Goal: Information Seeking & Learning: Learn about a topic

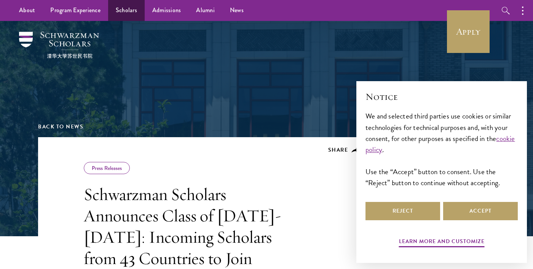
click at [118, 9] on link "Scholars" at bounding box center [126, 10] width 37 height 21
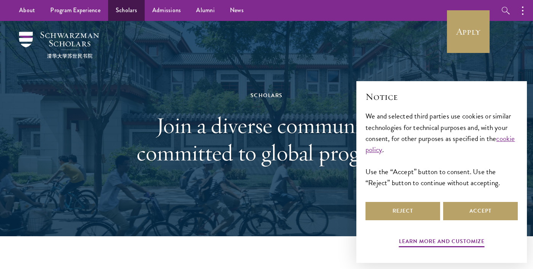
click at [140, 15] on link "Scholars" at bounding box center [126, 10] width 37 height 21
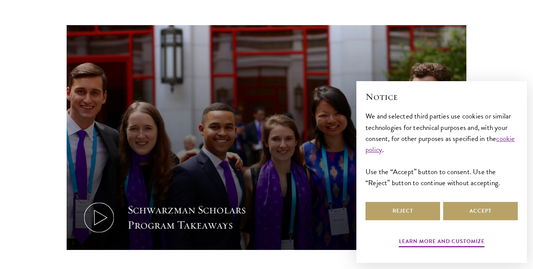
scroll to position [526, 0]
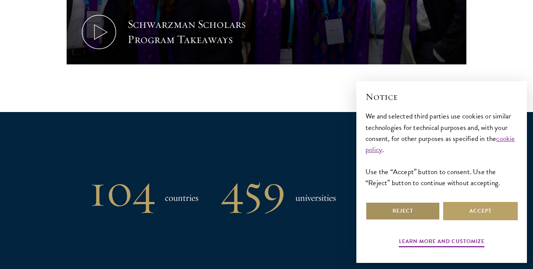
click at [434, 214] on button "Reject" at bounding box center [402, 211] width 75 height 18
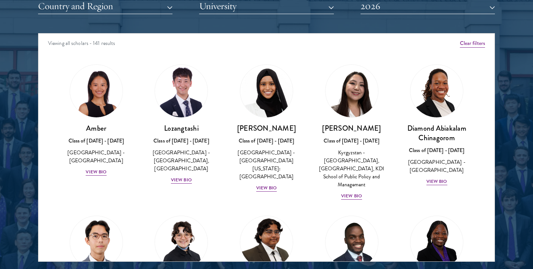
scroll to position [0, 0]
click at [259, 8] on button "University" at bounding box center [266, 6] width 134 height 16
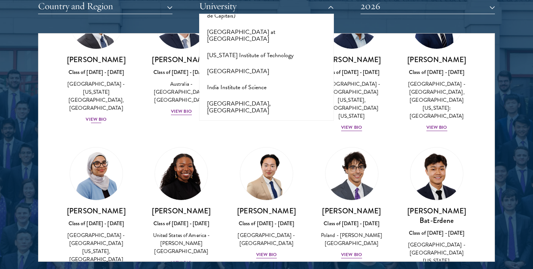
scroll to position [353, 0]
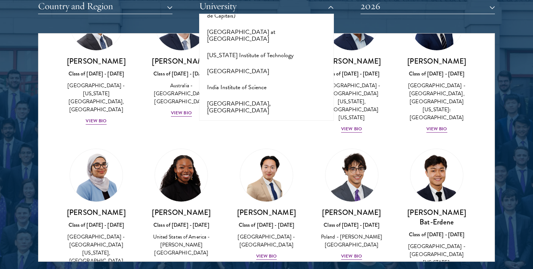
click at [61, 141] on div "Celene Aridin Class of 2025 - 2026 United States of America - University of Cal…" at bounding box center [96, 212] width 85 height 143
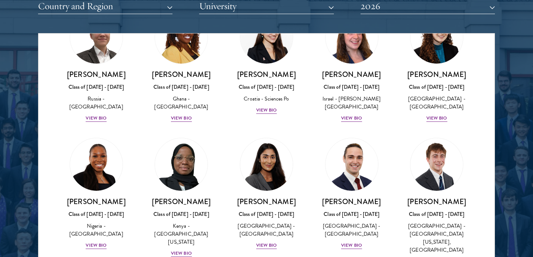
scroll to position [0, 0]
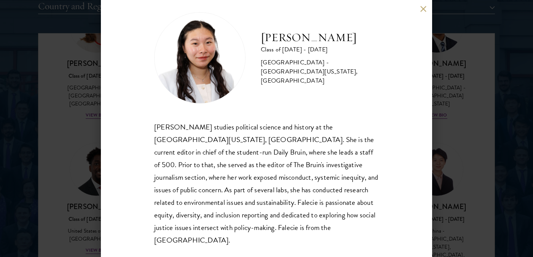
click at [233, 154] on div "Falecie Wang studies political science and history at the University of Califor…" at bounding box center [266, 184] width 225 height 126
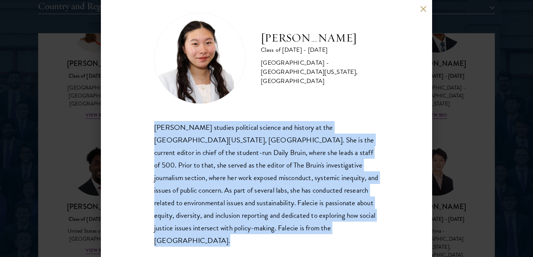
click at [233, 154] on div "Falecie Wang studies political science and history at the University of Califor…" at bounding box center [266, 184] width 225 height 126
click at [255, 167] on div "Falecie Wang studies political science and history at the University of Califor…" at bounding box center [266, 184] width 225 height 126
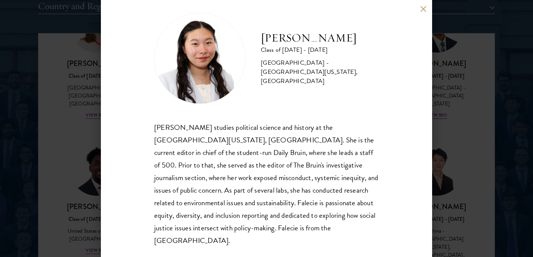
click at [440, 145] on div "Falecie Wang Class of 2025 - 2026 United States of America - University of Cali…" at bounding box center [266, 128] width 533 height 257
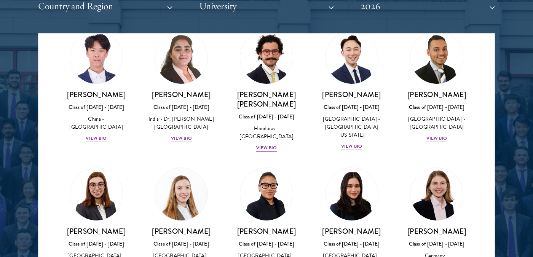
scroll to position [1807, 0]
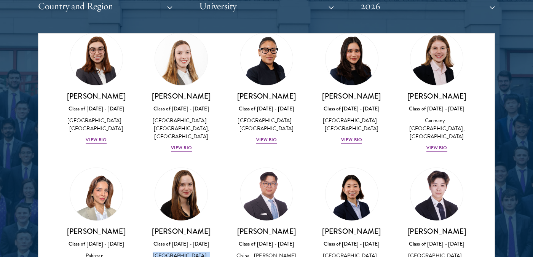
click at [182, 252] on div "[GEOGRAPHIC_DATA] - [GEOGRAPHIC_DATA]" at bounding box center [182, 260] width 70 height 16
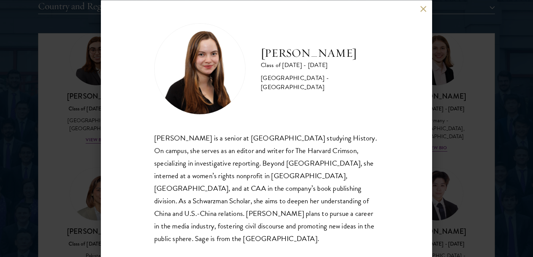
click at [181, 141] on div "Sage Lattman is a senior at Harvard University studying History. On campus, she…" at bounding box center [266, 187] width 225 height 113
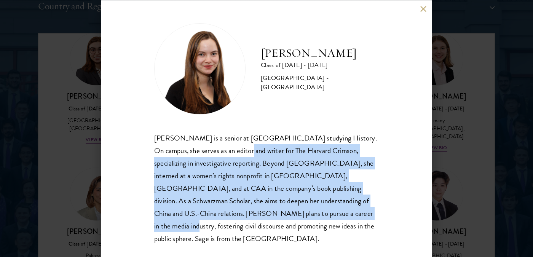
drag, startPoint x: 219, startPoint y: 145, endPoint x: 271, endPoint y: 214, distance: 86.4
click at [271, 214] on div "Sage Lattman is a senior at Harvard University studying History. On campus, she…" at bounding box center [266, 187] width 225 height 113
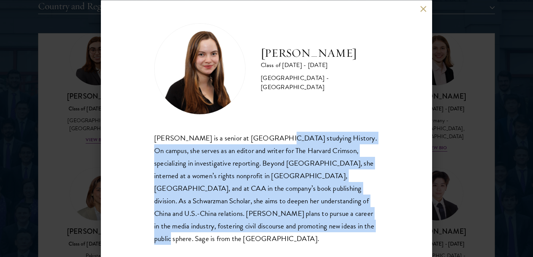
drag, startPoint x: 277, startPoint y: 225, endPoint x: 268, endPoint y: 133, distance: 92.6
click at [268, 133] on div "Sage Lattman is a senior at Harvard University studying History. On campus, she…" at bounding box center [266, 187] width 225 height 113
drag, startPoint x: 265, startPoint y: 132, endPoint x: 292, endPoint y: 225, distance: 96.4
click at [292, 225] on div "Sage Lattman is a senior at Harvard University studying History. On campus, she…" at bounding box center [266, 187] width 225 height 113
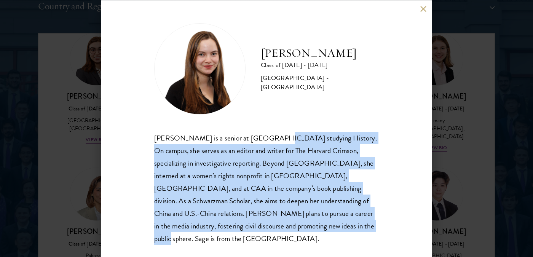
click at [292, 225] on div "Sage Lattman is a senior at Harvard University studying History. On campus, she…" at bounding box center [266, 187] width 225 height 113
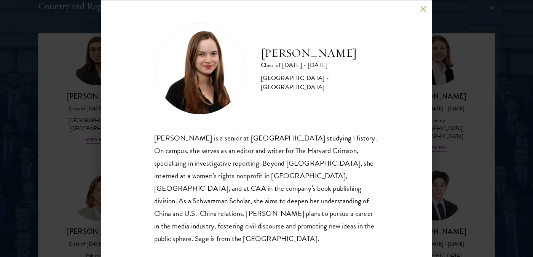
click at [292, 225] on div "Sage Lattman is a senior at Harvard University studying History. On campus, she…" at bounding box center [266, 187] width 225 height 113
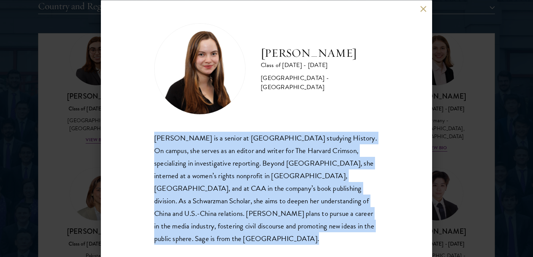
click at [292, 225] on div "Sage Lattman is a senior at Harvard University studying History. On campus, she…" at bounding box center [266, 187] width 225 height 113
click at [306, 223] on div "Sage Lattman is a senior at Harvard University studying History. On campus, she…" at bounding box center [266, 187] width 225 height 113
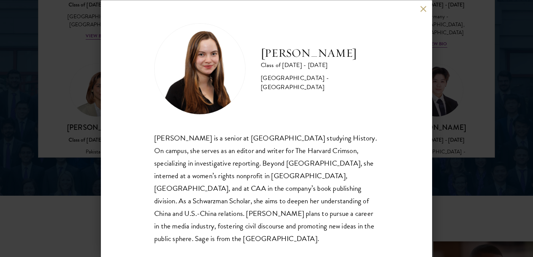
scroll to position [1119, 0]
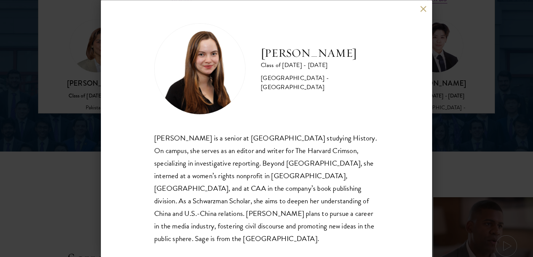
click at [427, 7] on div "Sage Lattman Class of 2025 - 2026 United States of America - Harvard University…" at bounding box center [266, 128] width 331 height 257
click at [425, 11] on button at bounding box center [423, 9] width 6 height 6
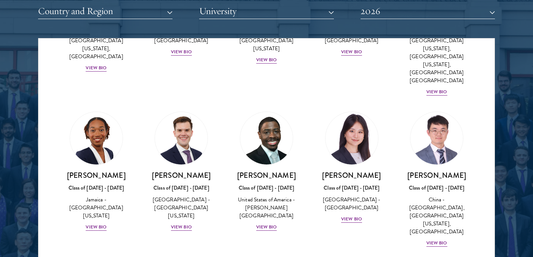
scroll to position [1204, 0]
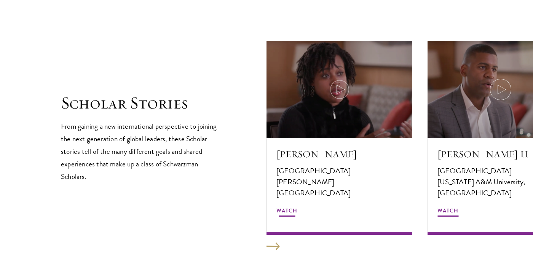
click at [343, 85] on icon at bounding box center [339, 89] width 21 height 21
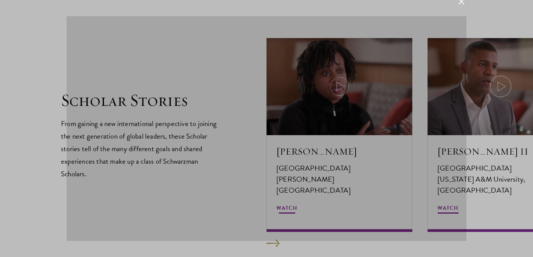
scroll to position [1276, 3]
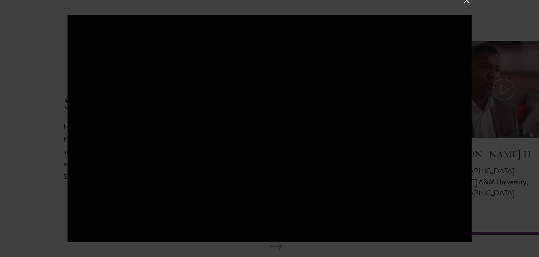
click at [270, 100] on div at bounding box center [269, 128] width 404 height 227
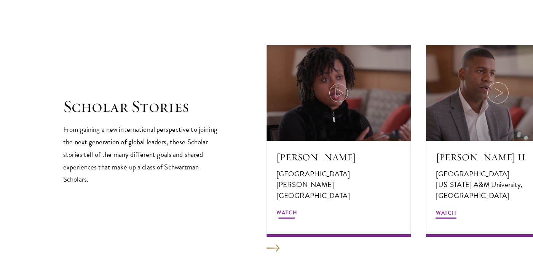
scroll to position [3761, 0]
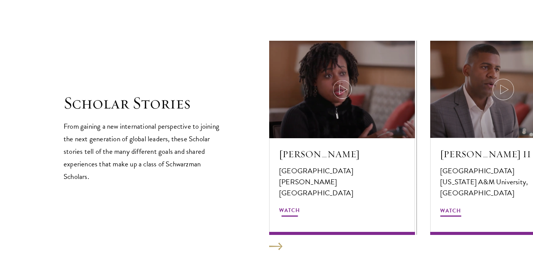
click at [333, 103] on div at bounding box center [342, 89] width 146 height 97
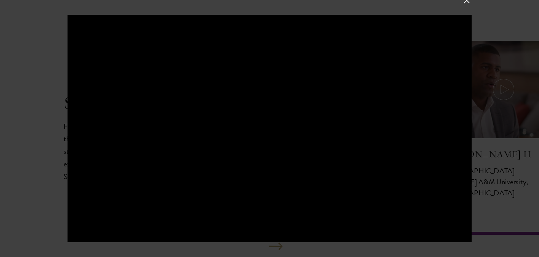
click at [481, 29] on div at bounding box center [269, 128] width 539 height 257
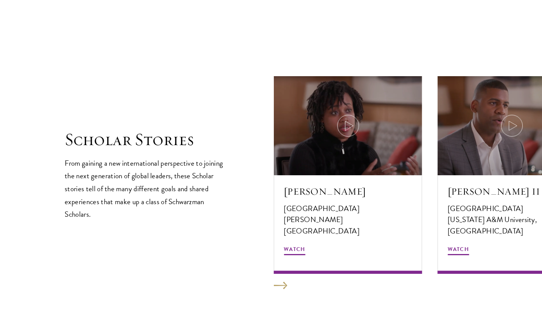
scroll to position [1294, 3]
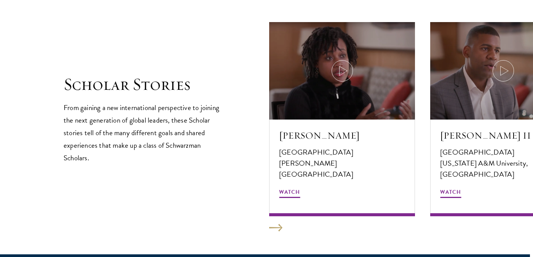
click at [276, 226] on button at bounding box center [275, 228] width 13 height 8
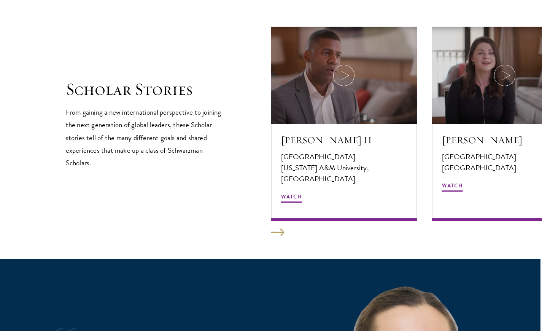
scroll to position [3745, 0]
click at [280, 231] on button at bounding box center [277, 232] width 13 height 8
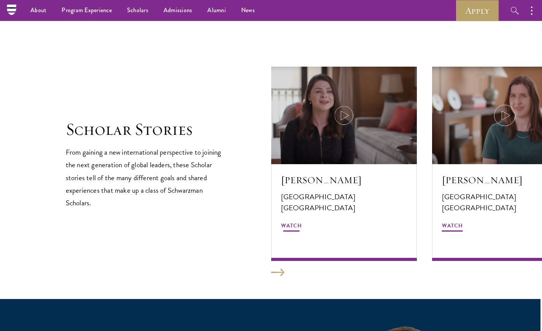
scroll to position [1251, 3]
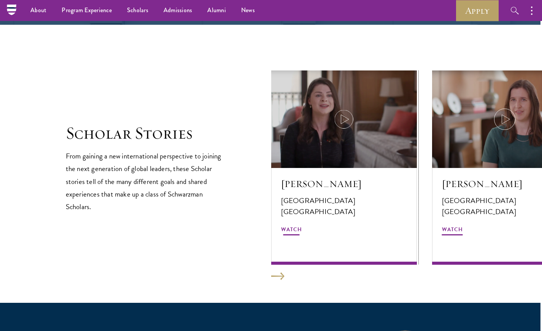
drag, startPoint x: 299, startPoint y: 208, endPoint x: 407, endPoint y: 208, distance: 108.5
click at [407, 208] on p "[GEOGRAPHIC_DATA]" at bounding box center [344, 211] width 126 height 11
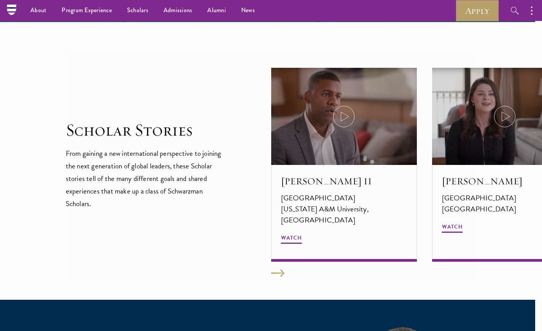
scroll to position [1251, 0]
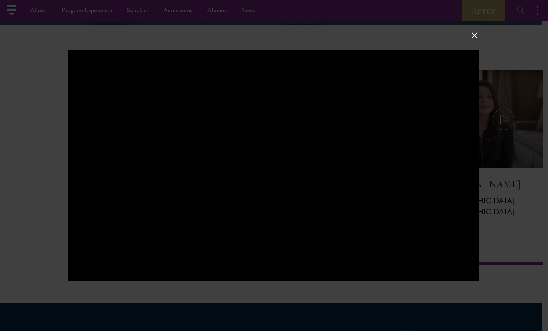
drag, startPoint x: 345, startPoint y: 202, endPoint x: 494, endPoint y: 202, distance: 149.2
click at [493, 202] on div at bounding box center [274, 165] width 548 height 331
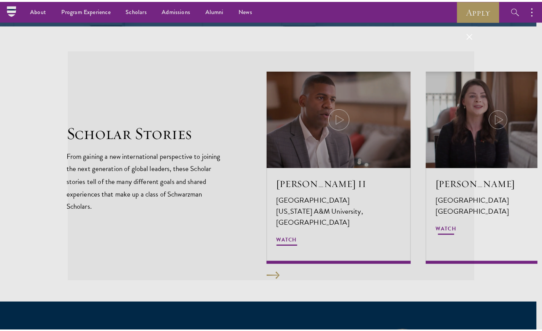
scroll to position [3720, 0]
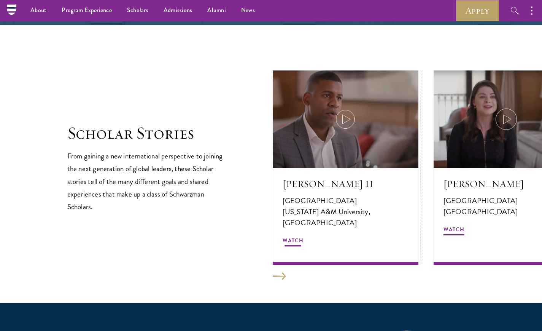
click at [378, 158] on div at bounding box center [346, 118] width 146 height 97
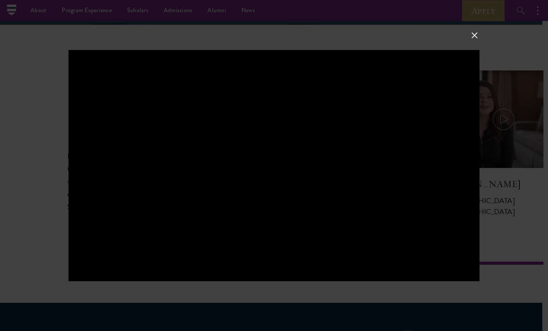
click at [473, 33] on button at bounding box center [475, 35] width 10 height 10
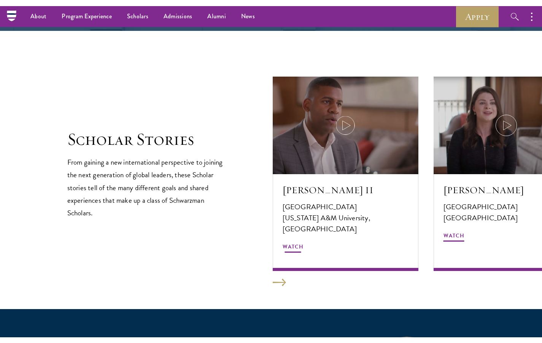
scroll to position [1238, 0]
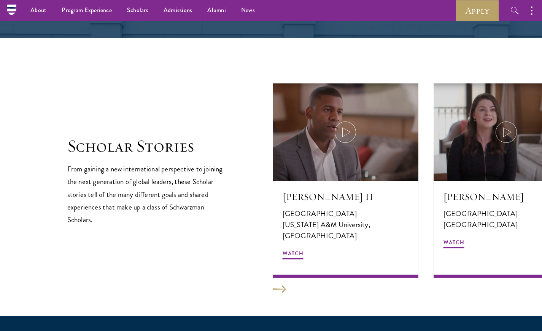
click at [279, 268] on section "Scholar Stories From gaining a new international perspective to joining the nex…" at bounding box center [271, 177] width 542 height 278
click at [279, 268] on button at bounding box center [279, 289] width 13 height 8
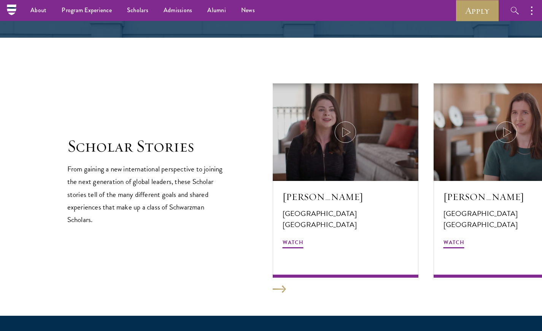
click at [279, 268] on button at bounding box center [279, 289] width 13 height 8
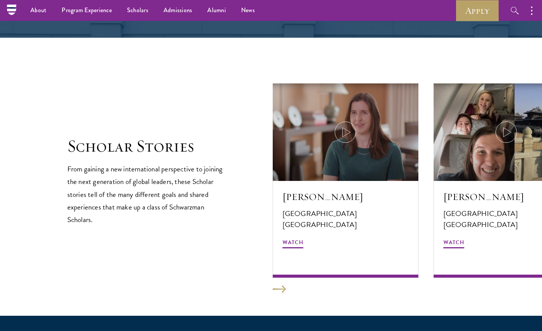
click at [279, 268] on button at bounding box center [279, 289] width 13 height 8
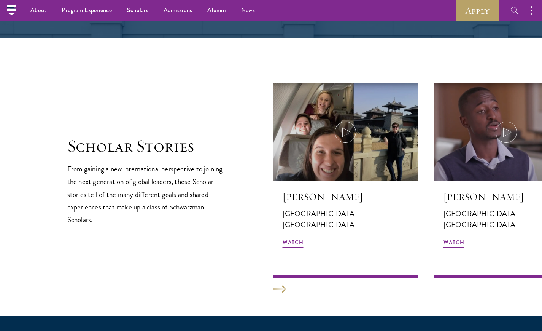
click at [279, 268] on button at bounding box center [279, 289] width 13 height 8
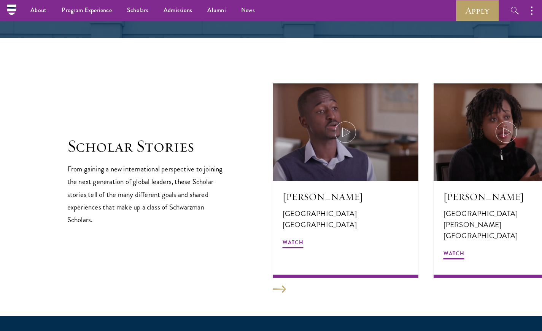
click at [279, 268] on button at bounding box center [279, 289] width 13 height 8
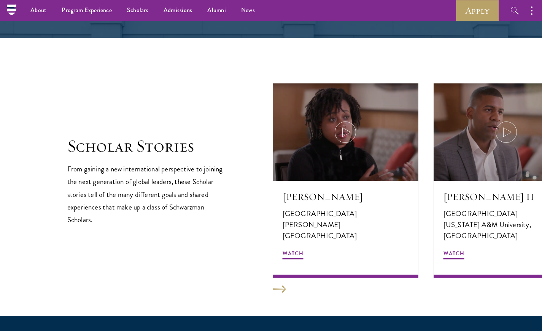
click at [279, 268] on button at bounding box center [279, 289] width 13 height 8
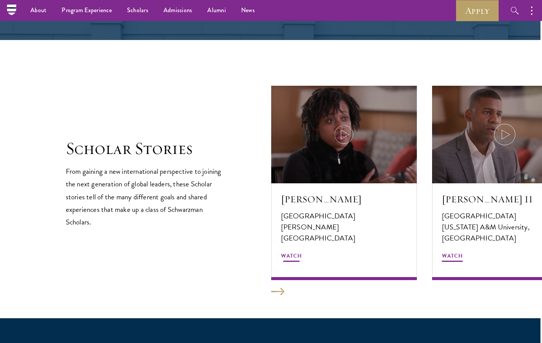
scroll to position [1235, 5]
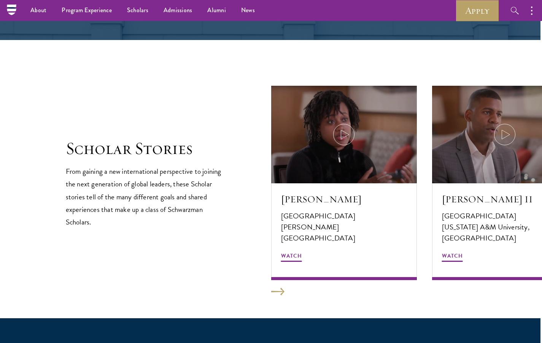
click at [271, 268] on button at bounding box center [277, 291] width 13 height 8
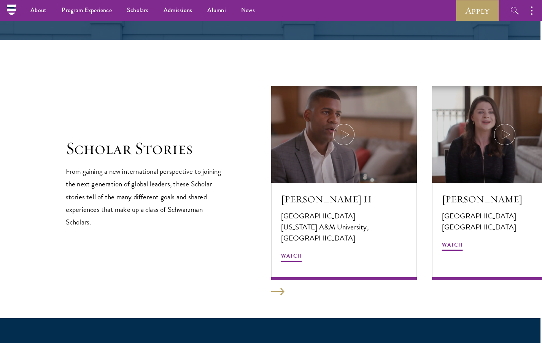
click at [271, 268] on button at bounding box center [277, 291] width 13 height 8
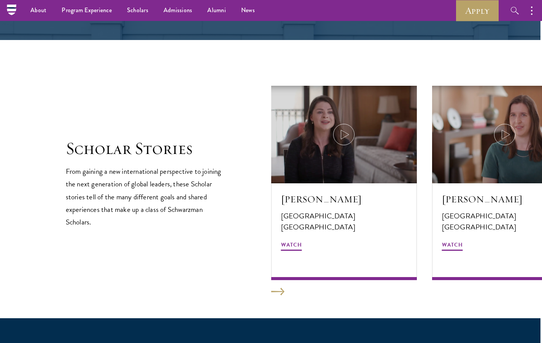
click at [276, 268] on button at bounding box center [277, 291] width 13 height 8
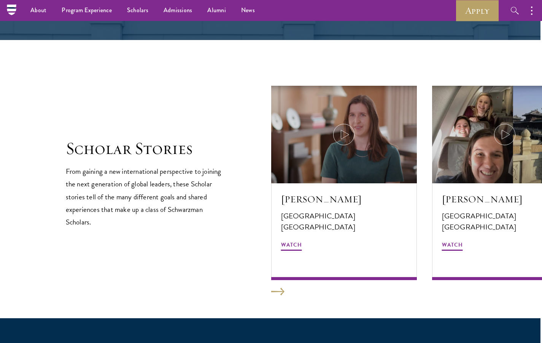
click at [276, 268] on button at bounding box center [277, 291] width 13 height 8
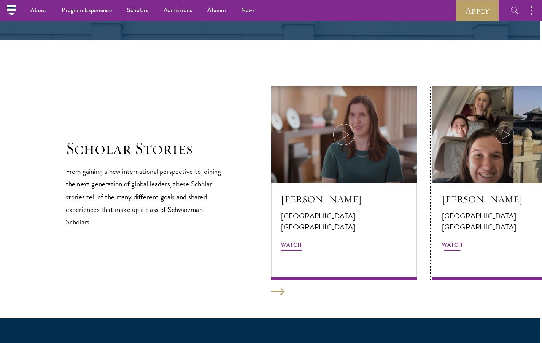
click at [459, 212] on p "[GEOGRAPHIC_DATA]" at bounding box center [505, 215] width 126 height 11
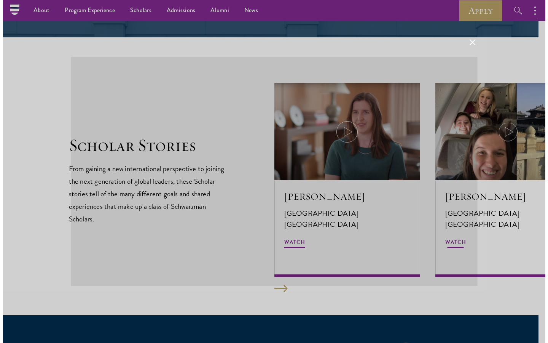
scroll to position [1235, 0]
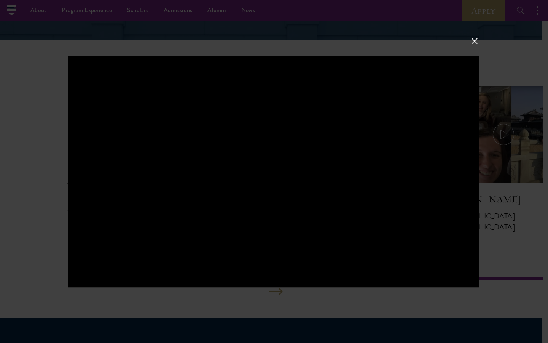
click at [476, 45] on button at bounding box center [475, 41] width 10 height 10
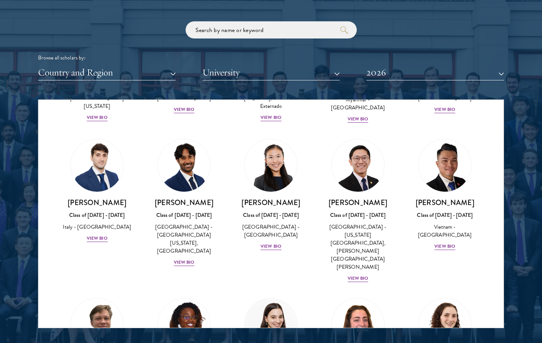
scroll to position [2733, 0]
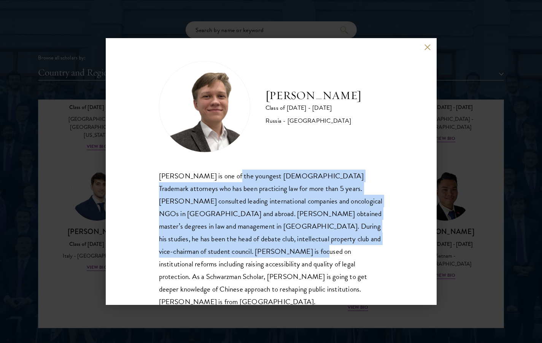
drag, startPoint x: 224, startPoint y: 174, endPoint x: 257, endPoint y: 255, distance: 87.7
click at [257, 255] on div "Ivan Nikiforov is one of the youngest Russian Trademark attorneys who has been …" at bounding box center [271, 238] width 225 height 139
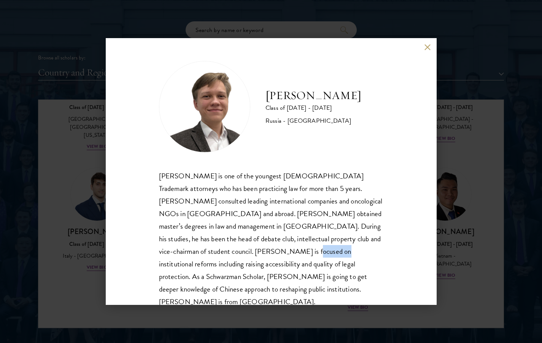
click at [257, 255] on div "Ivan Nikiforov is one of the youngest Russian Trademark attorneys who has been …" at bounding box center [271, 238] width 225 height 139
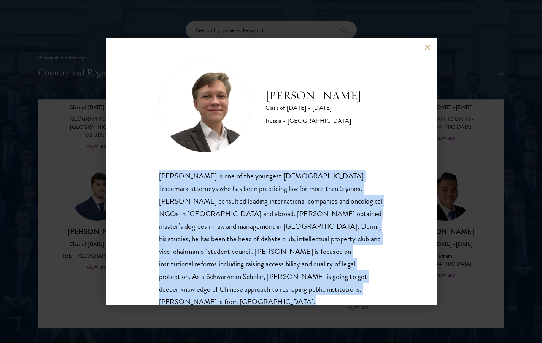
click at [257, 255] on div "Ivan Nikiforov is one of the youngest Russian Trademark attorneys who has been …" at bounding box center [271, 238] width 225 height 139
click at [274, 267] on div "Ivan Nikiforov is one of the youngest Russian Trademark attorneys who has been …" at bounding box center [271, 238] width 225 height 139
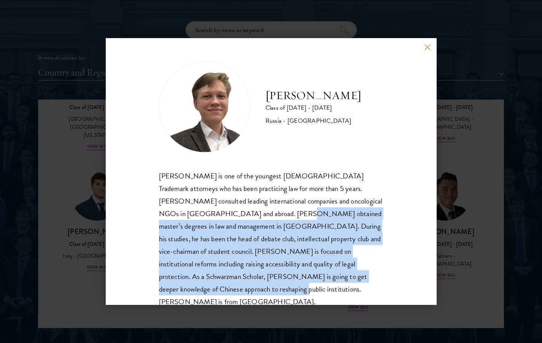
drag, startPoint x: 277, startPoint y: 284, endPoint x: 242, endPoint y: 187, distance: 102.4
click at [242, 187] on div "Ivan Nikiforov is one of the youngest Russian Trademark attorneys who has been …" at bounding box center [271, 238] width 225 height 139
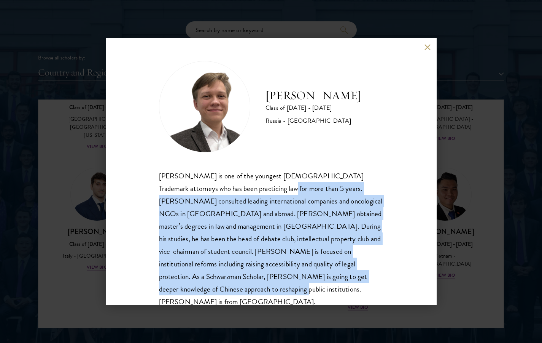
click at [242, 187] on div "Ivan Nikiforov is one of the youngest Russian Trademark attorneys who has been …" at bounding box center [271, 238] width 225 height 139
drag, startPoint x: 234, startPoint y: 181, endPoint x: 278, endPoint y: 281, distance: 109.1
click at [278, 268] on div "Ivan Nikiforov is one of the youngest Russian Trademark attorneys who has been …" at bounding box center [271, 238] width 225 height 139
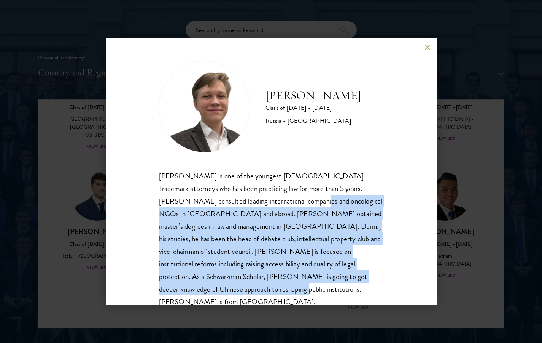
drag, startPoint x: 283, startPoint y: 286, endPoint x: 276, endPoint y: 202, distance: 84.4
click at [276, 202] on div "Ivan Nikiforov is one of the youngest Russian Trademark attorneys who has been …" at bounding box center [271, 238] width 225 height 139
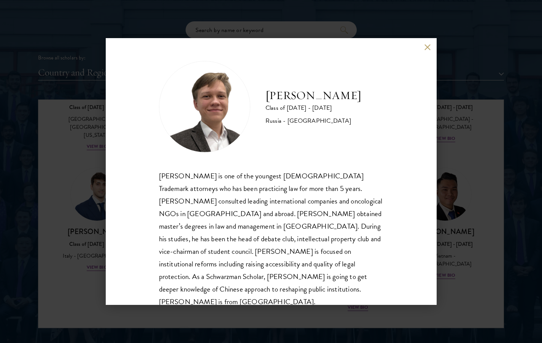
click at [478, 169] on div "Ivan Nikiforov Class of 2025 - 2026 Russia - Saint Petersburg State University …" at bounding box center [271, 171] width 542 height 343
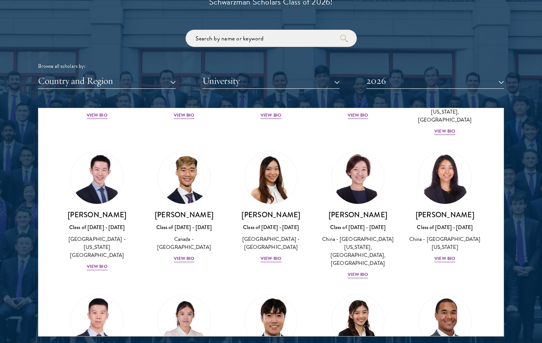
scroll to position [1603, 0]
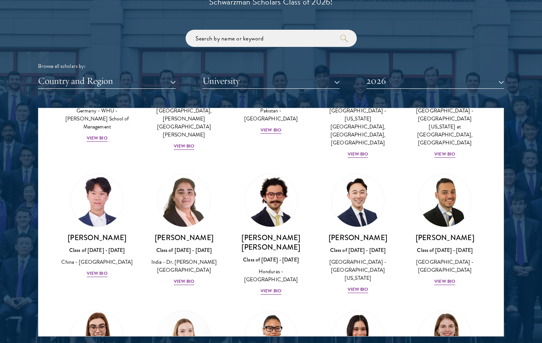
click at [110, 268] on img at bounding box center [97, 337] width 58 height 58
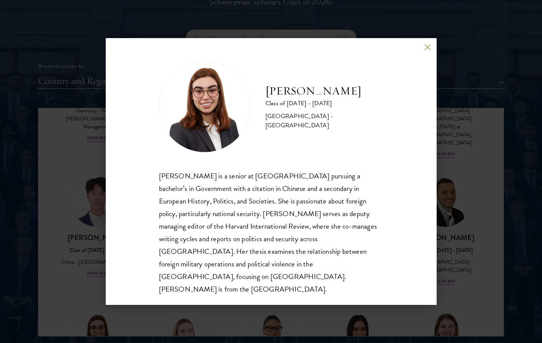
click at [428, 50] on button at bounding box center [428, 47] width 6 height 6
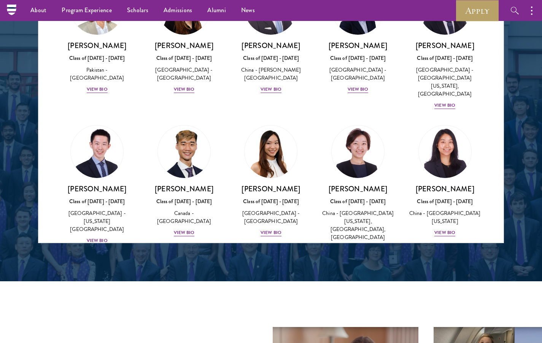
scroll to position [2165, 0]
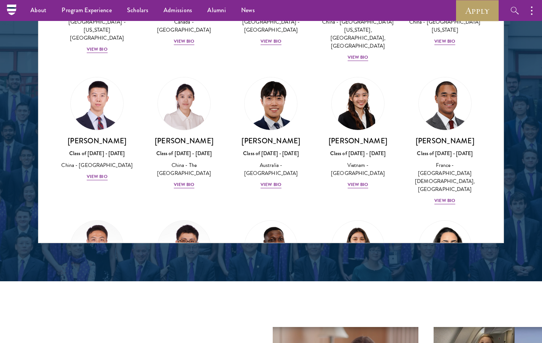
drag, startPoint x: 151, startPoint y: 128, endPoint x: 169, endPoint y: 140, distance: 22.0
drag, startPoint x: 336, startPoint y: 174, endPoint x: 329, endPoint y: 95, distance: 78.7
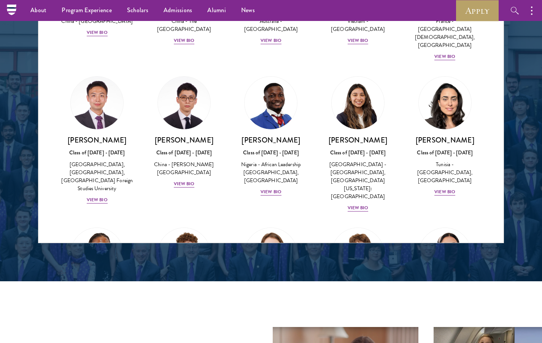
scroll to position [2364, 0]
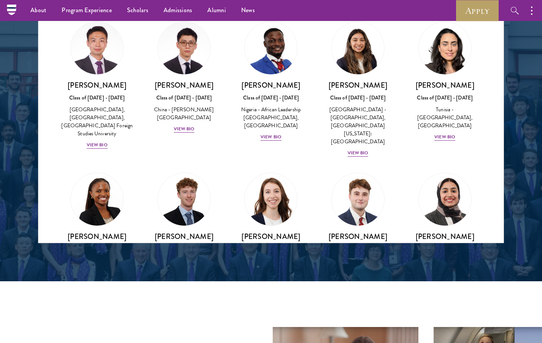
drag, startPoint x: 449, startPoint y: 111, endPoint x: 468, endPoint y: 231, distance: 121.8
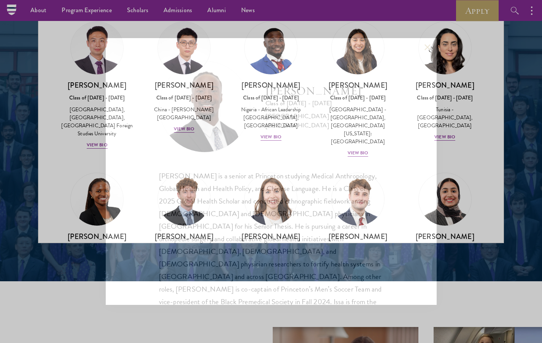
click at [442, 225] on div "Issa Mudashiru Class of 2025 - 2026 United States of America - Princeton Univer…" at bounding box center [271, 171] width 542 height 343
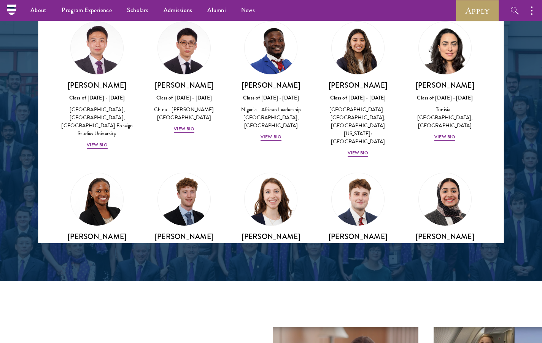
drag, startPoint x: 282, startPoint y: 170, endPoint x: 362, endPoint y: 264, distance: 123.2
click at [369, 268] on div at bounding box center [271, 49] width 542 height 463
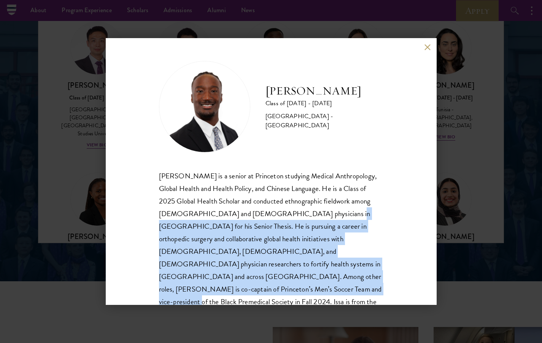
drag, startPoint x: 314, startPoint y: 208, endPoint x: 387, endPoint y: 278, distance: 101.5
click at [387, 268] on div "Issa Mudashiru Class of 2025 - 2026 United States of America - Princeton Univer…" at bounding box center [271, 171] width 331 height 266
drag, startPoint x: 376, startPoint y: 281, endPoint x: 331, endPoint y: 211, distance: 83.1
click at [331, 211] on div "Issa Mudashiru is a senior at Princeton studying Medical Anthropology, Global H…" at bounding box center [271, 244] width 225 height 151
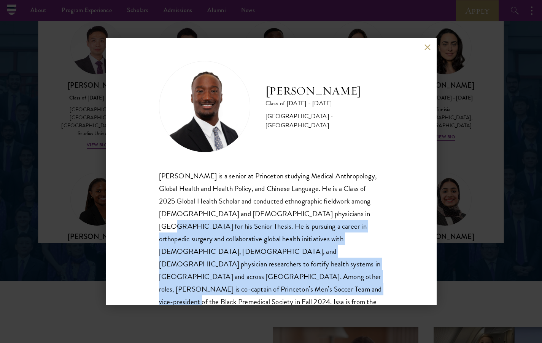
click at [331, 211] on div "Issa Mudashiru is a senior at Princeton studying Medical Anthropology, Global H…" at bounding box center [271, 244] width 225 height 151
drag, startPoint x: 314, startPoint y: 211, endPoint x: 376, endPoint y: 284, distance: 96.1
click at [376, 268] on div "Issa Mudashiru Class of 2025 - 2026 United States of America - Princeton Univer…" at bounding box center [271, 171] width 331 height 266
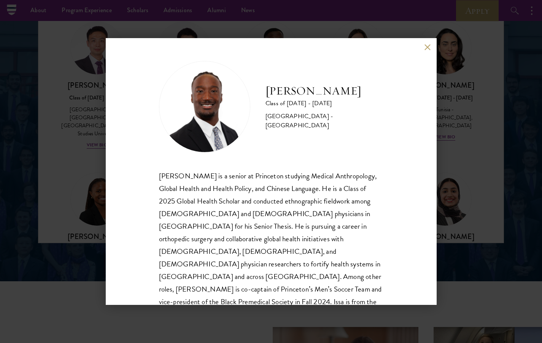
click at [376, 268] on div "Issa Mudashiru Class of 2025 - 2026 United States of America - Princeton Univer…" at bounding box center [271, 171] width 331 height 266
